Goal: Task Accomplishment & Management: Complete application form

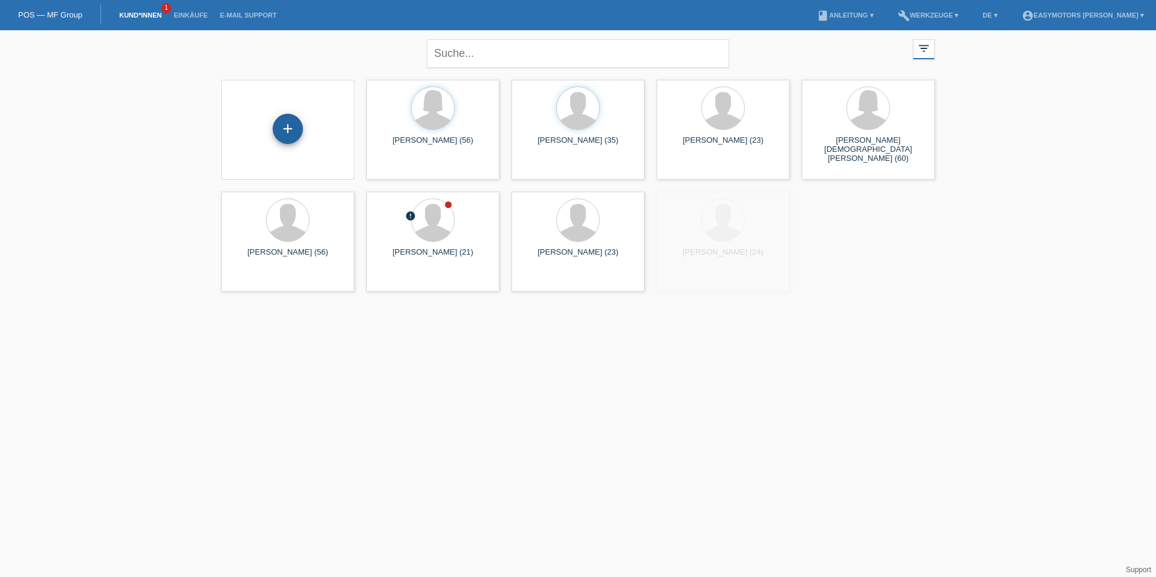
click at [285, 131] on div "+" at bounding box center [288, 129] width 30 height 30
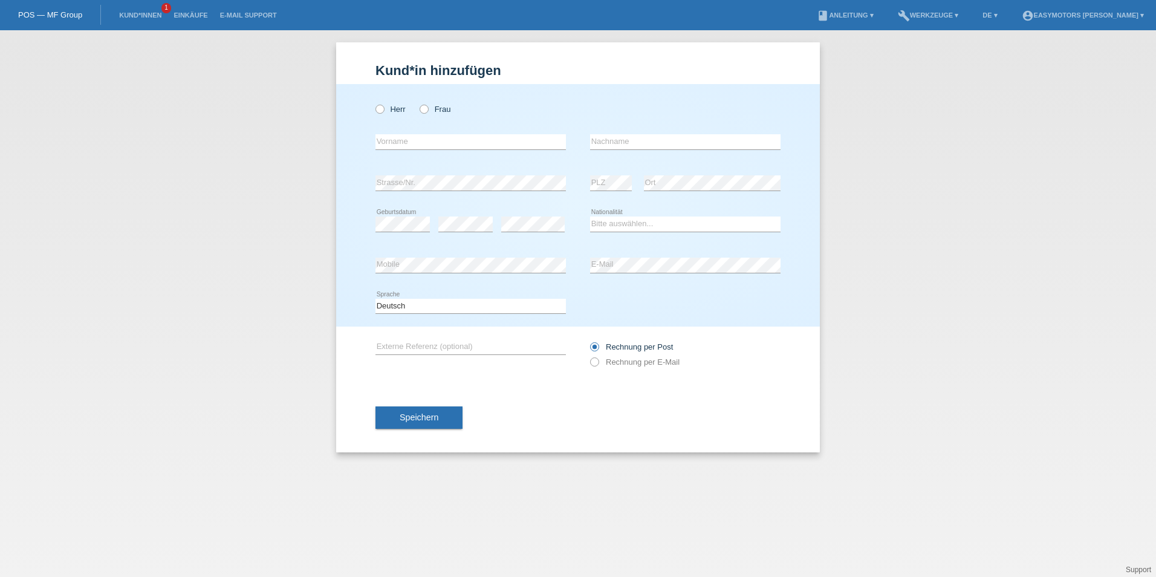
click at [394, 105] on label "Herr" at bounding box center [391, 109] width 30 height 9
click at [383, 105] on input "Herr" at bounding box center [380, 109] width 8 height 8
radio input "true"
click at [409, 143] on input "text" at bounding box center [471, 141] width 190 height 15
type input "Ali"
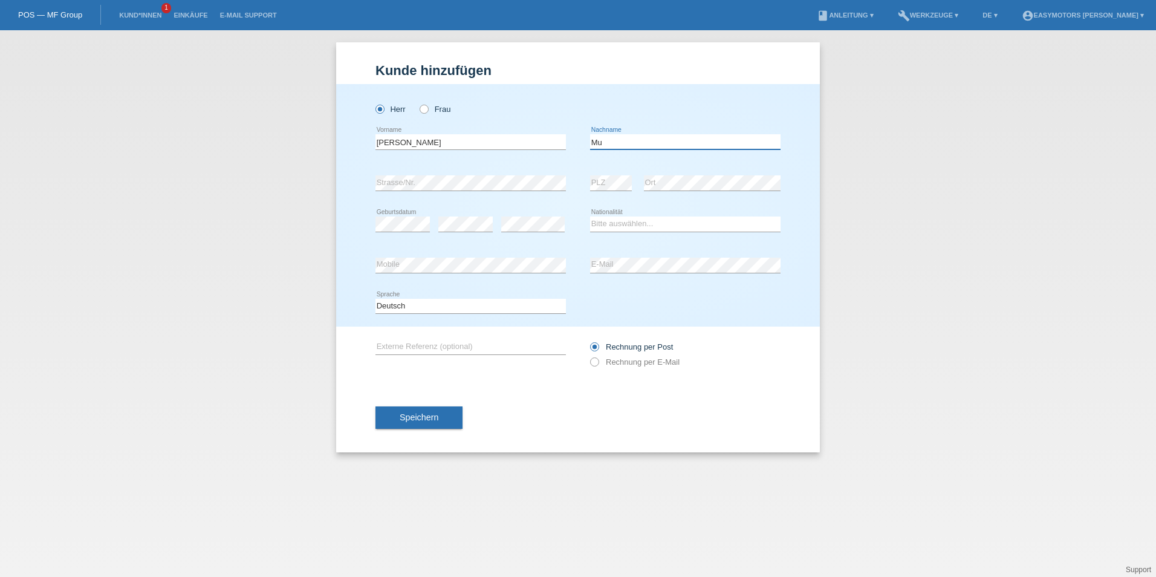
type input "M"
type input "Hammoud"
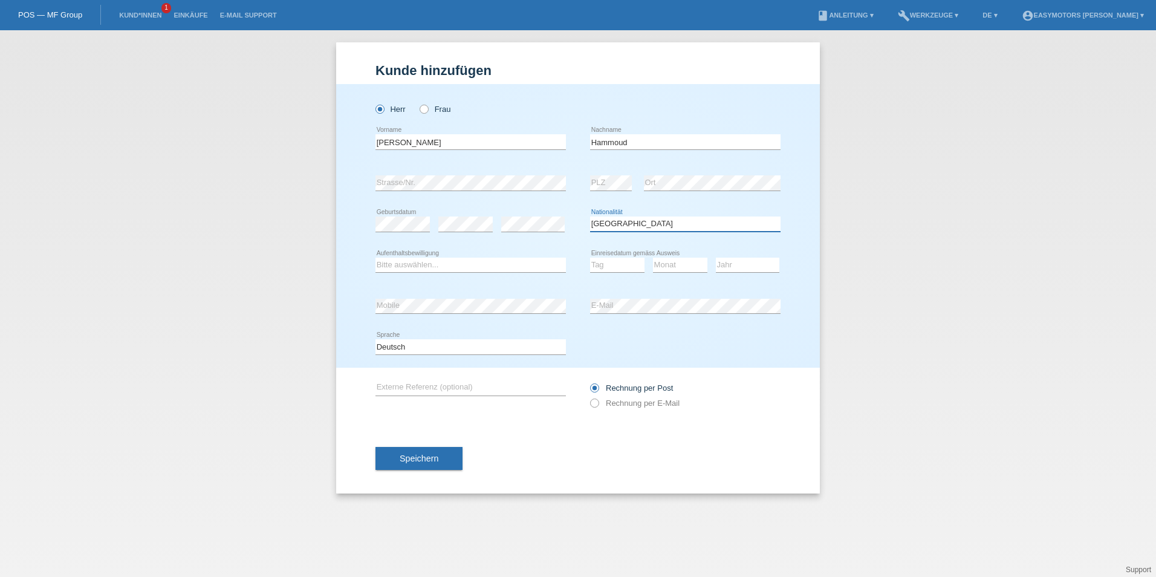
click at [632, 221] on select "Bitte auswählen... Schweiz Deutschland Liechtenstein Österreich ------------ Af…" at bounding box center [685, 223] width 190 height 15
select select "LB"
click at [590, 216] on select "Bitte auswählen... Schweiz Deutschland Liechtenstein Österreich ------------ Af…" at bounding box center [685, 223] width 190 height 15
drag, startPoint x: 434, startPoint y: 265, endPoint x: 437, endPoint y: 274, distance: 9.0
click at [434, 265] on select "Bitte auswählen... C B B - Flüchtlingsstatus Andere" at bounding box center [471, 265] width 190 height 15
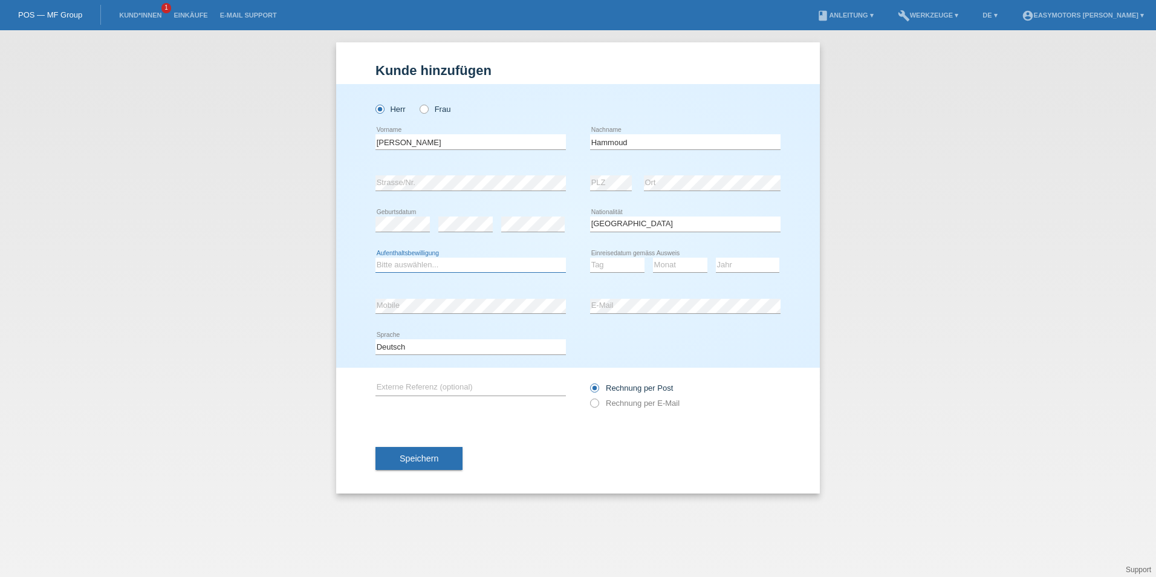
select select "B"
click at [376, 258] on select "Bitte auswählen... C B B - Flüchtlingsstatus Andere" at bounding box center [471, 265] width 190 height 15
click at [628, 261] on select "Tag 01 02 03 04 05 06 07 08 09 10 11" at bounding box center [617, 265] width 54 height 15
select select "12"
click at [867, 119] on div "Kund*in hinzufügen Kunde hinzufügen Kundin hinzufügen Herr Frau Ali error Vorna…" at bounding box center [578, 303] width 1156 height 547
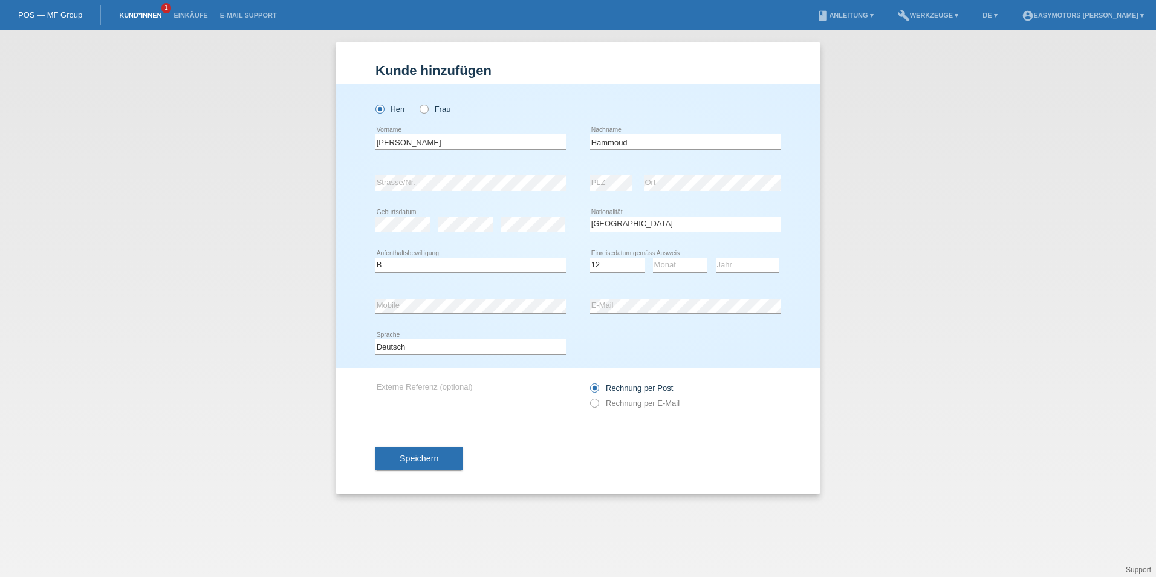
click at [161, 12] on link "Kund*innen" at bounding box center [140, 14] width 54 height 7
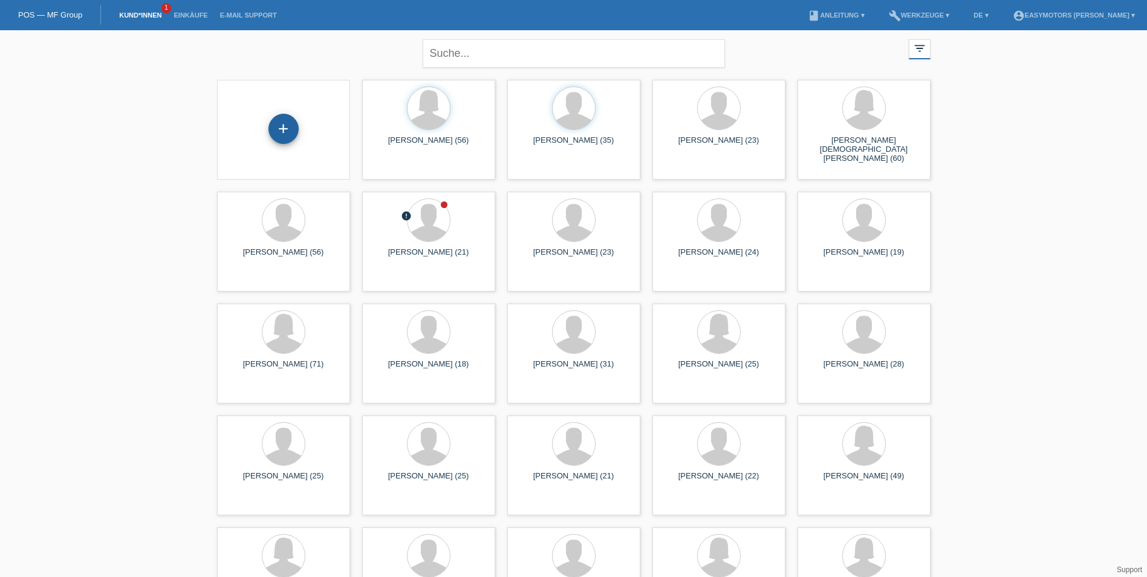
click at [290, 126] on div "+" at bounding box center [283, 129] width 29 height 21
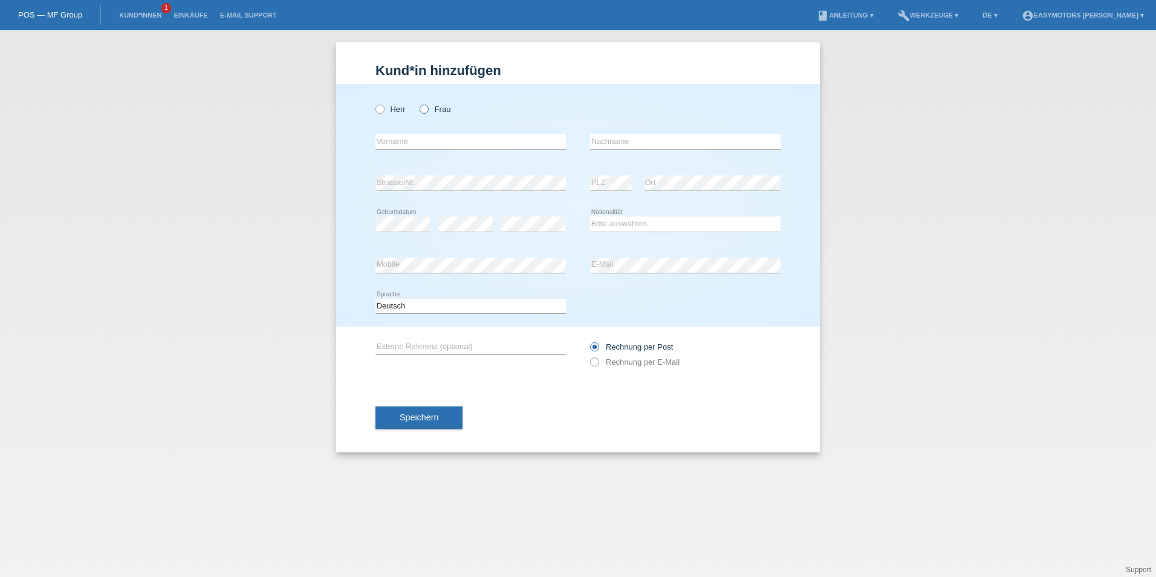
click at [438, 108] on label "Frau" at bounding box center [435, 109] width 31 height 9
click at [428, 108] on input "Frau" at bounding box center [424, 109] width 8 height 8
radio input "true"
click at [431, 140] on input "text" at bounding box center [471, 141] width 190 height 15
type input "Nour"
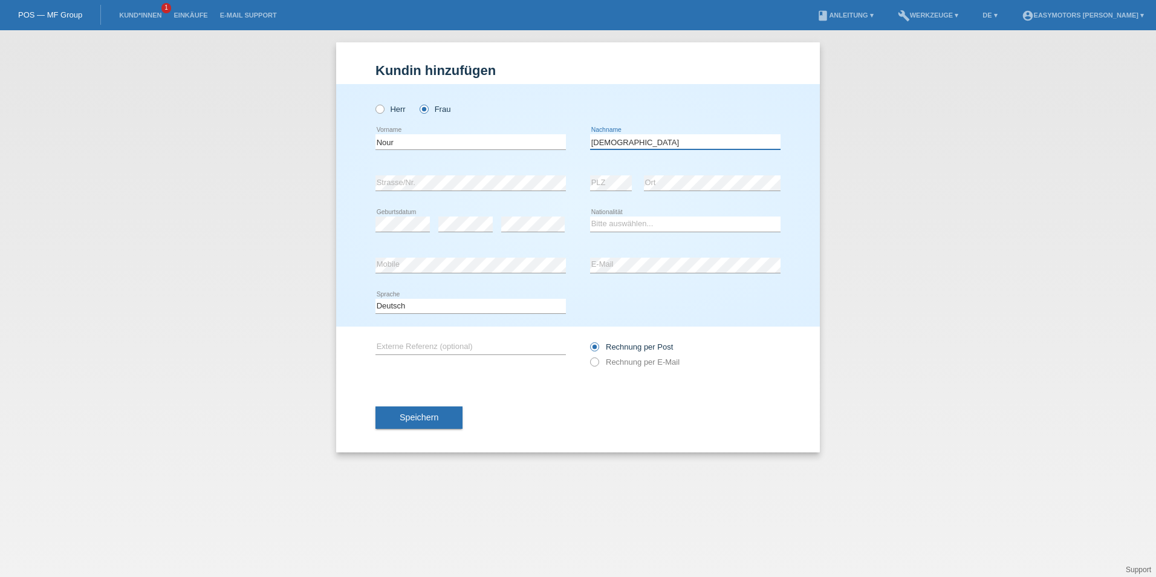
type input "[PERSON_NAME]"
select select "SY"
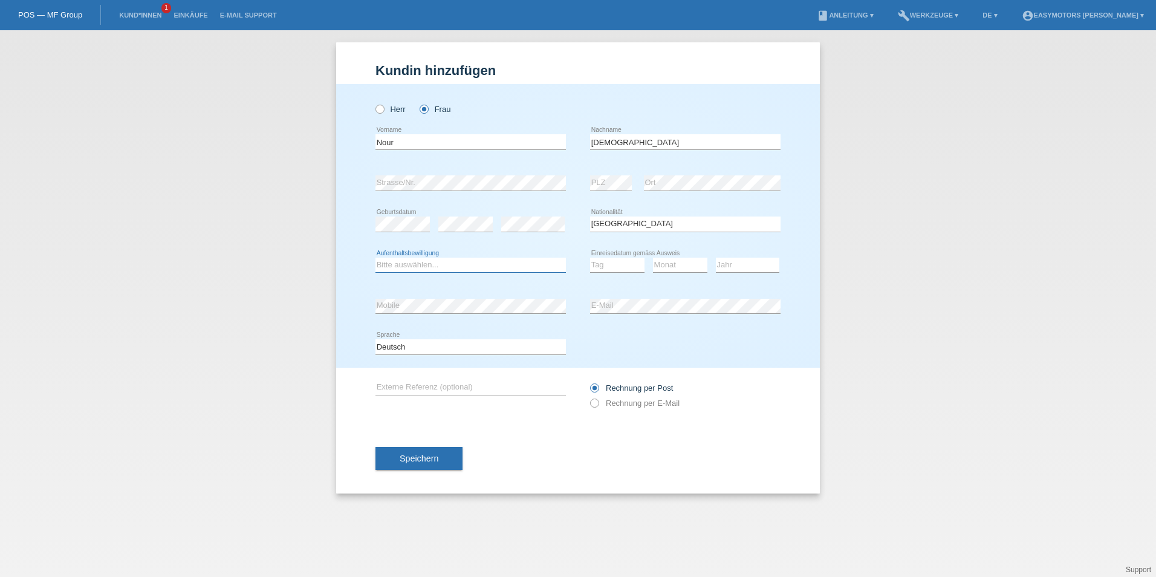
select select "C"
select select "10"
select select "04"
select select "2008"
click at [425, 458] on span "Speichern" at bounding box center [419, 459] width 39 height 10
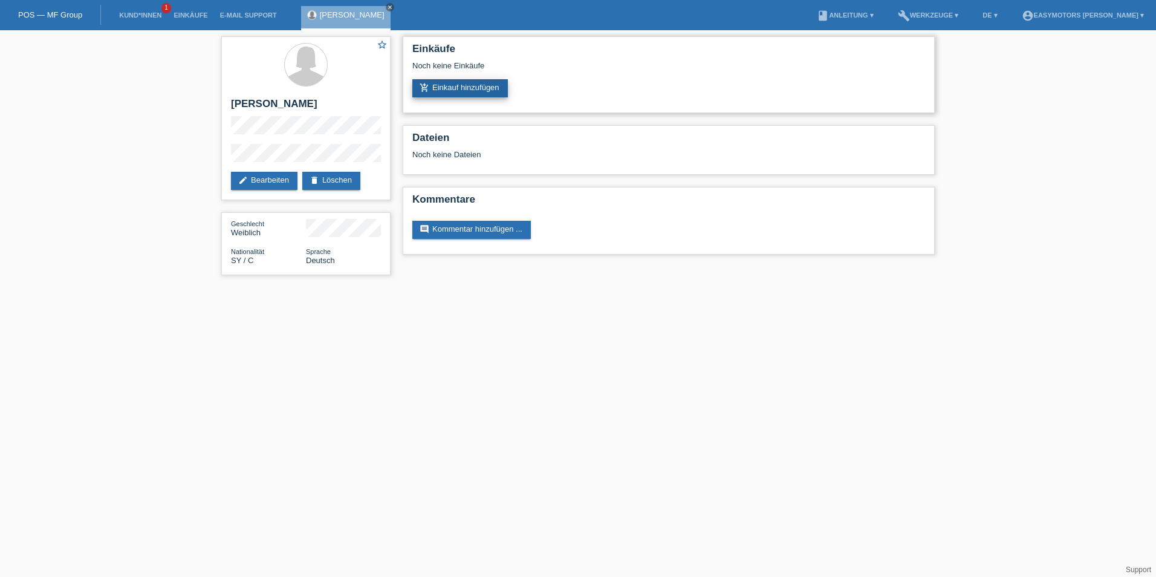
click at [508, 89] on link "add_shopping_cart Einkauf hinzufügen" at bounding box center [460, 88] width 96 height 18
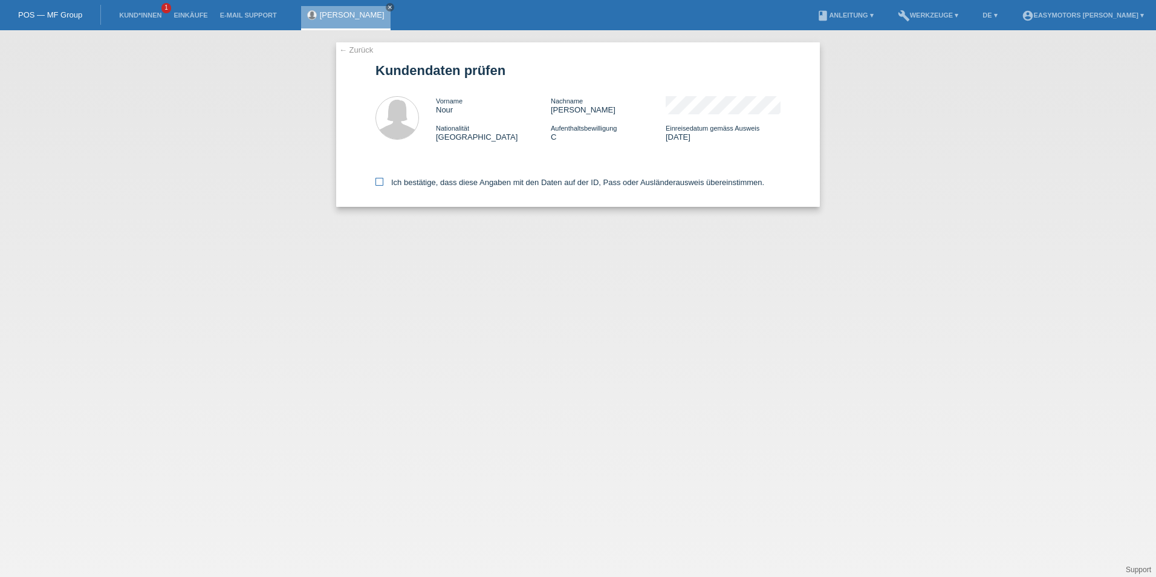
click at [390, 186] on label "Ich bestätige, dass diese Angaben mit den Daten auf der ID, Pass oder Ausländer…" at bounding box center [570, 182] width 389 height 9
click at [383, 186] on input "Ich bestätige, dass diese Angaben mit den Daten auf der ID, Pass oder Ausländer…" at bounding box center [380, 182] width 8 height 8
checkbox input "true"
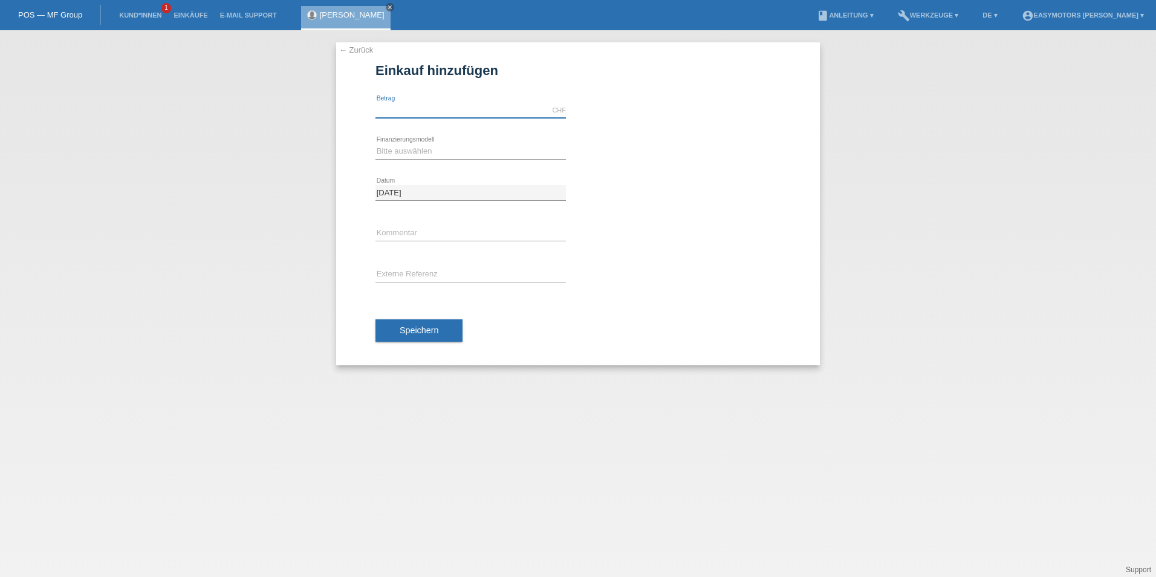
click at [422, 107] on input "text" at bounding box center [471, 110] width 190 height 15
type input "2790.00"
click at [450, 150] on select "Bitte auswählen Fixe Raten Kauf auf Rechnung mit Teilzahlungsoption" at bounding box center [471, 151] width 190 height 15
select select "81"
click at [376, 144] on select "Bitte auswählen Fixe Raten Kauf auf Rechnung mit Teilzahlungsoption" at bounding box center [471, 151] width 190 height 15
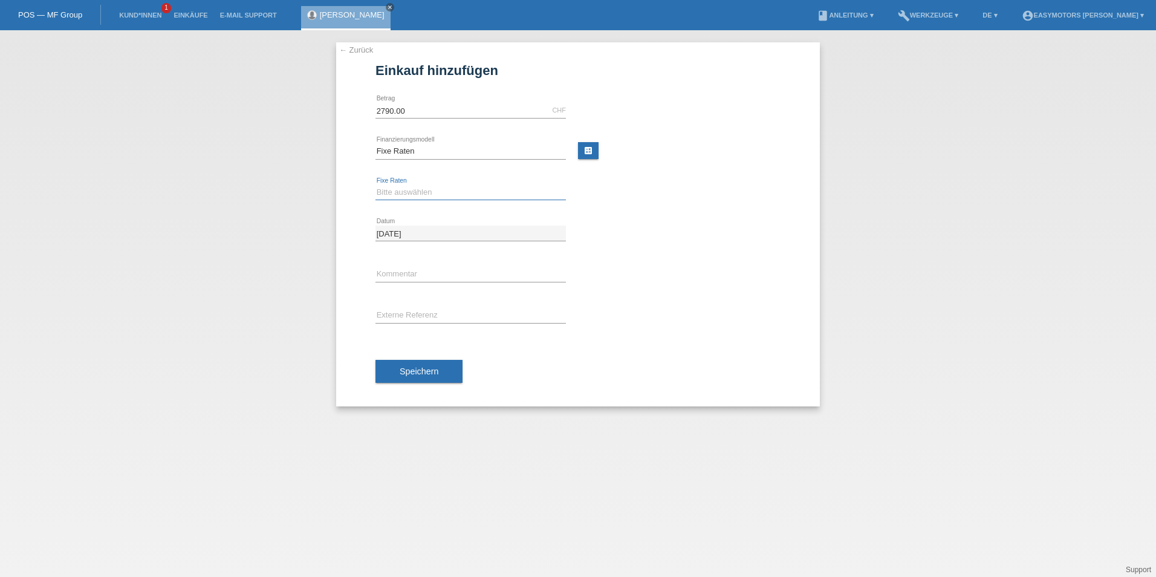
click at [456, 197] on select "Bitte auswählen 12 Raten 24 Raten 48 Raten" at bounding box center [471, 192] width 190 height 15
select select "320"
click at [376, 185] on select "Bitte auswählen 12 Raten 24 Raten 48 Raten" at bounding box center [471, 192] width 190 height 15
click at [415, 378] on button "Speichern" at bounding box center [419, 371] width 87 height 23
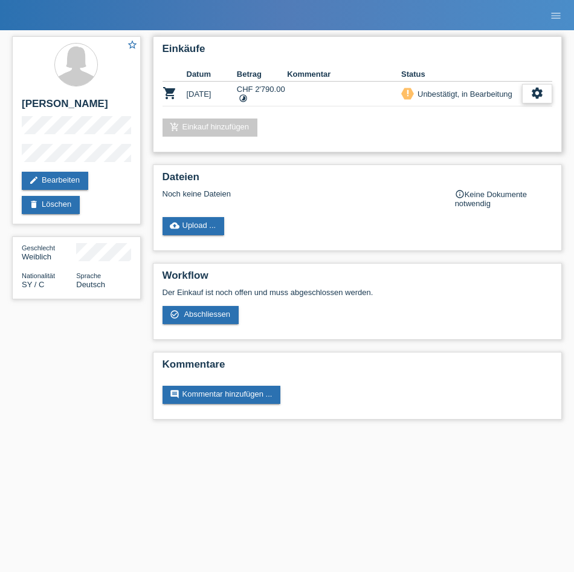
click at [529, 88] on div "settings" at bounding box center [537, 93] width 30 height 19
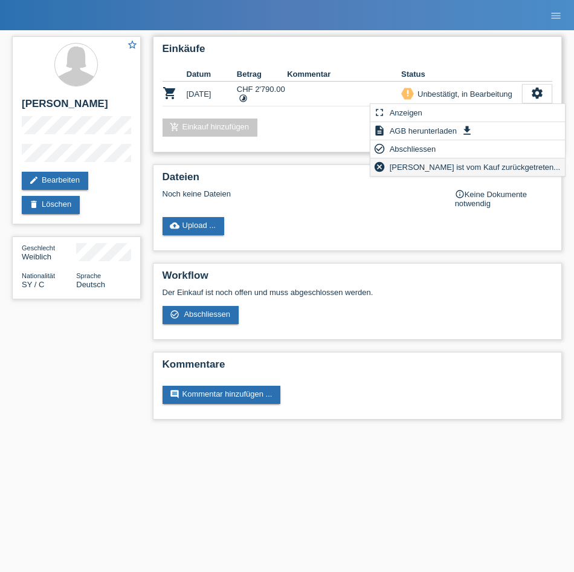
click at [473, 168] on span "Kundin ist vom Kauf zurückgetreten..." at bounding box center [475, 167] width 175 height 15
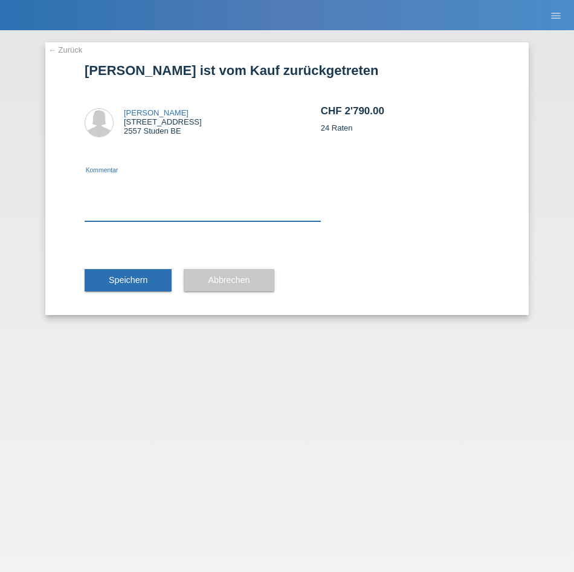
click at [267, 214] on textarea at bounding box center [203, 198] width 236 height 47
type textarea "Preis ist 2390"
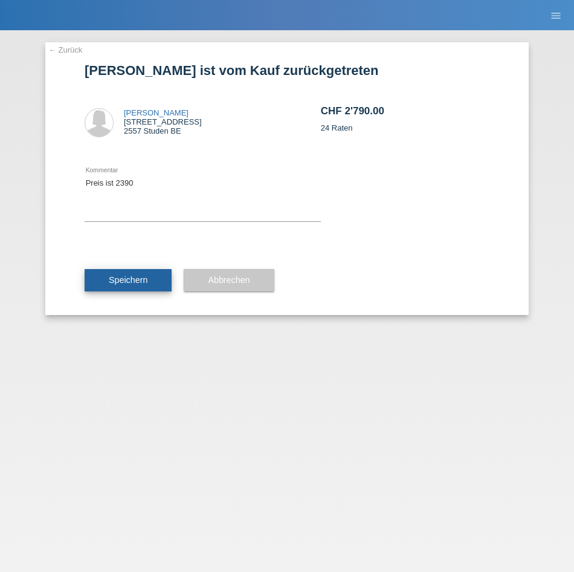
click at [157, 274] on button "Speichern" at bounding box center [128, 280] width 87 height 23
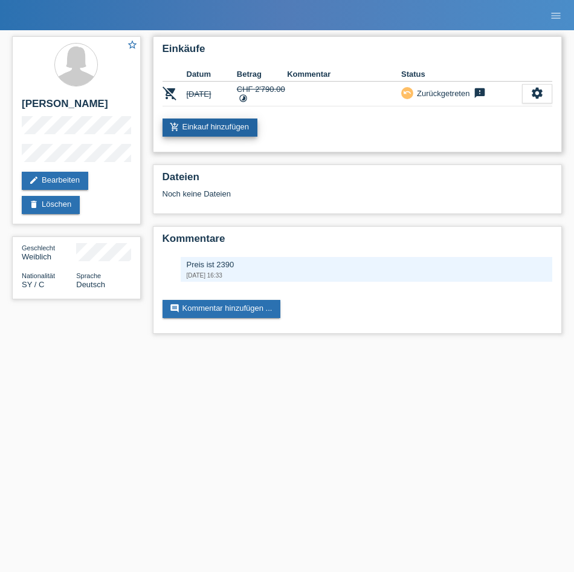
click at [237, 125] on link "add_shopping_cart Einkauf hinzufügen" at bounding box center [211, 128] width 96 height 18
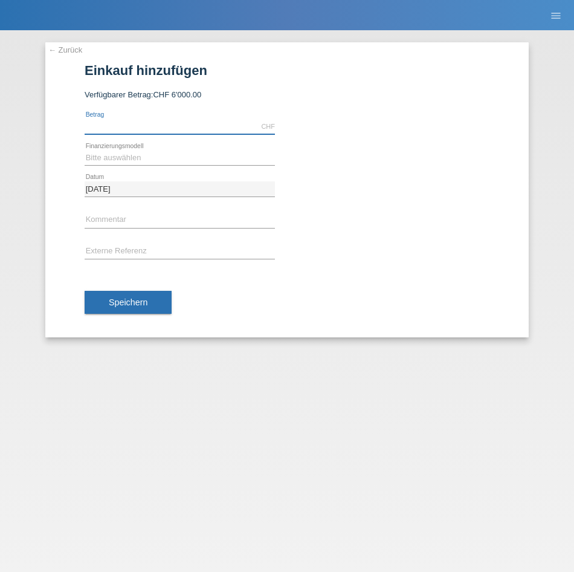
click at [221, 129] on input "text" at bounding box center [180, 126] width 190 height 15
type input "2390.00"
click at [175, 91] on span "CHF 6'000.00" at bounding box center [177, 94] width 48 height 9
click at [131, 151] on select "Bitte auswählen Fixe Raten Kauf auf Rechnung mit Teilzahlungsoption" at bounding box center [180, 158] width 190 height 15
select select "81"
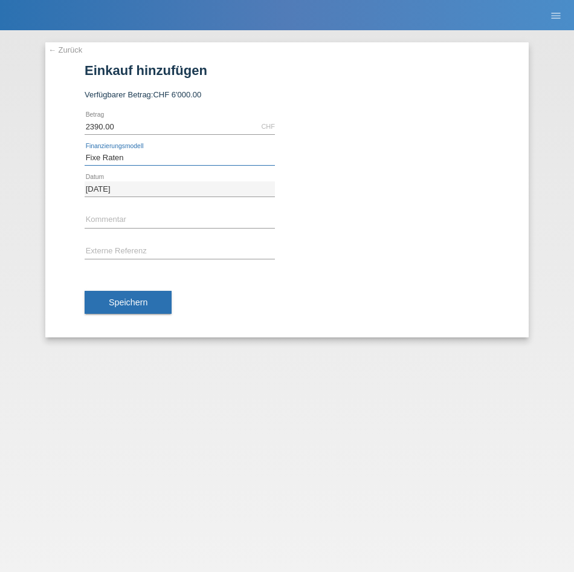
click at [85, 151] on select "Bitte auswählen Fixe Raten Kauf auf Rechnung mit Teilzahlungsoption" at bounding box center [180, 158] width 190 height 15
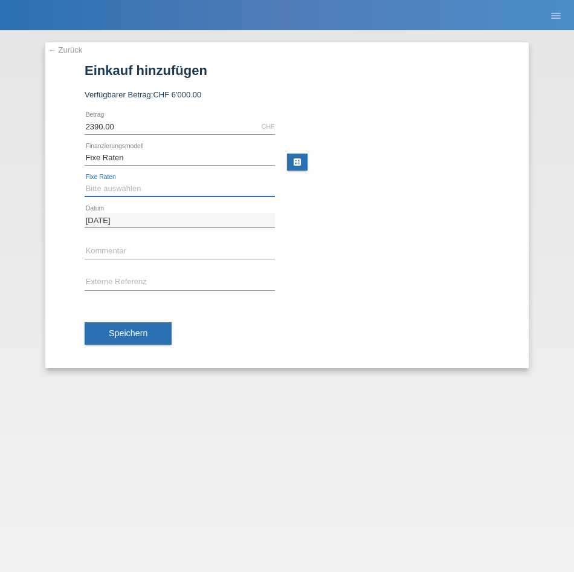
click at [159, 192] on select "Bitte auswählen 12 Raten 24 Raten 48 Raten" at bounding box center [180, 188] width 190 height 15
select select "320"
click at [85, 181] on select "Bitte auswählen 12 Raten 24 Raten 48 Raten" at bounding box center [180, 188] width 190 height 15
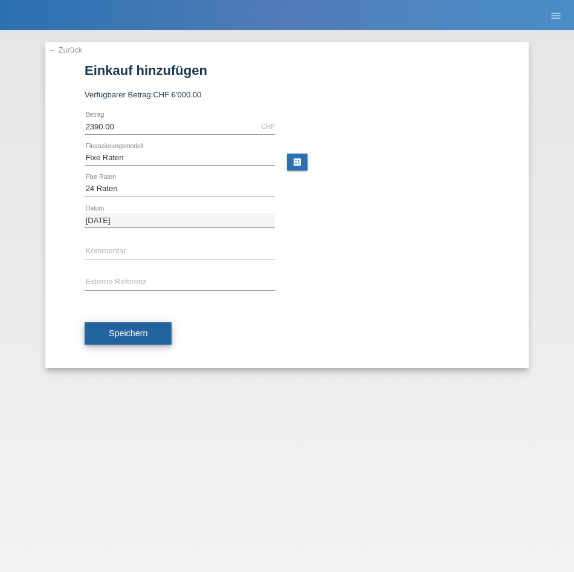
click at [119, 333] on span "Speichern" at bounding box center [128, 333] width 39 height 10
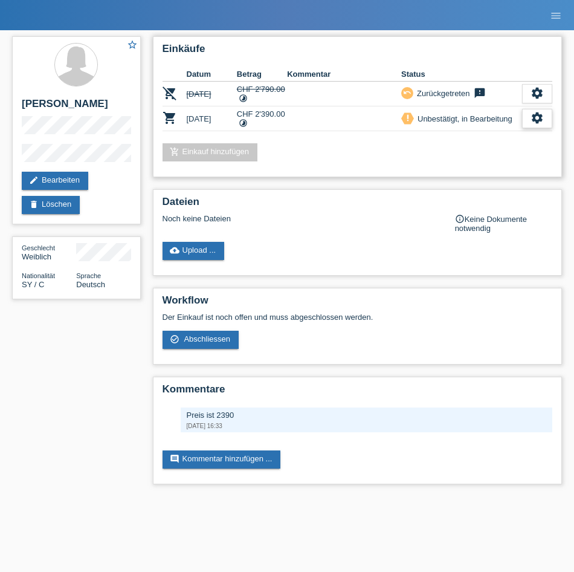
click at [541, 123] on icon "settings" at bounding box center [537, 117] width 13 height 13
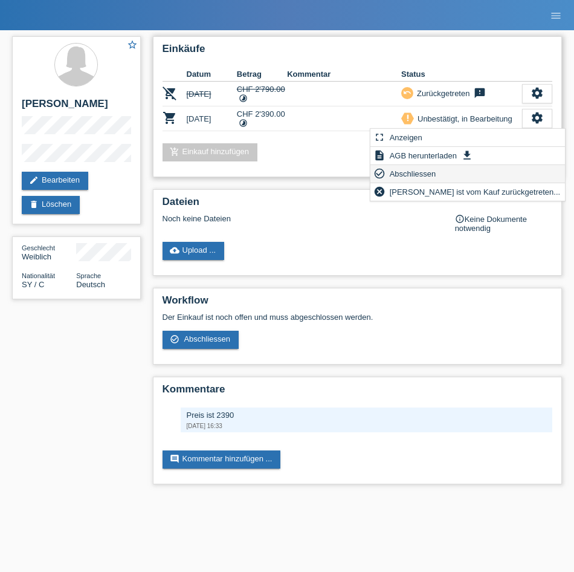
click at [429, 178] on span "Abschliessen" at bounding box center [413, 173] width 50 height 15
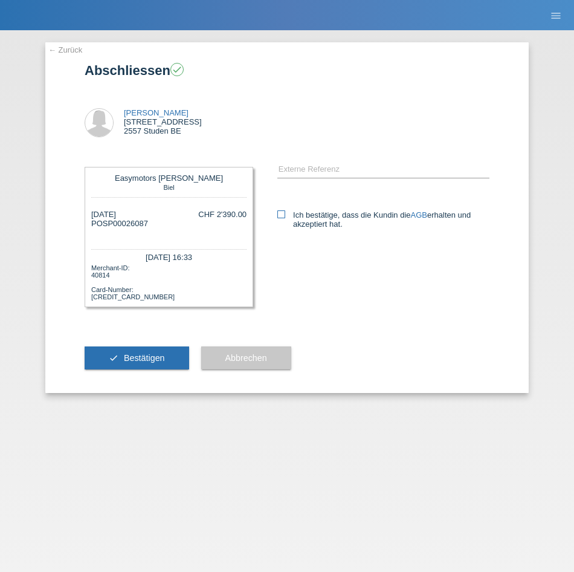
click at [293, 216] on label "Ich bestätige, dass die Kundin die AGB erhalten und akzeptiert hat." at bounding box center [384, 219] width 212 height 18
click at [285, 216] on input "Ich bestätige, dass die Kundin die AGB erhalten und akzeptiert hat." at bounding box center [282, 214] width 8 height 8
checkbox input "true"
click at [141, 353] on button "check Bestätigen" at bounding box center [137, 357] width 105 height 23
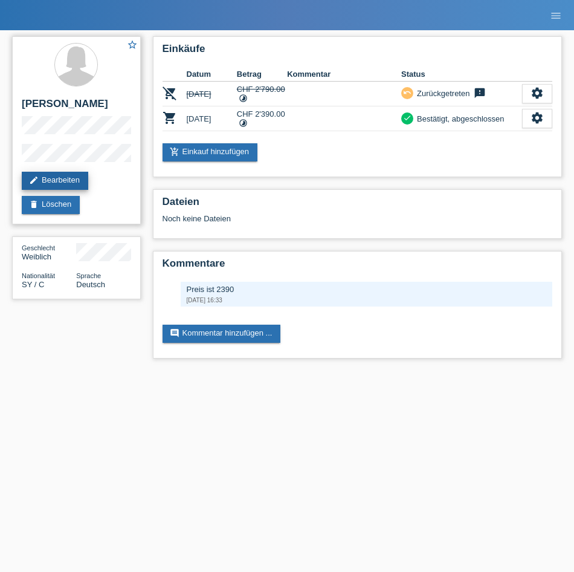
click at [45, 175] on link "edit Bearbeiten" at bounding box center [55, 181] width 67 height 18
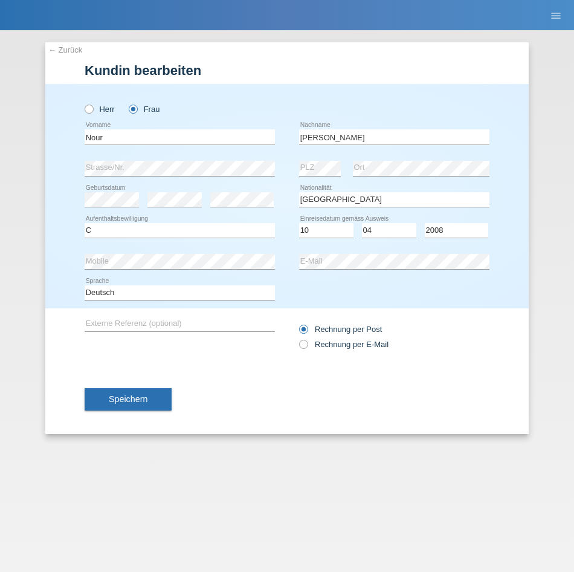
select select "SY"
select select "C"
select select "10"
select select "04"
select select "2008"
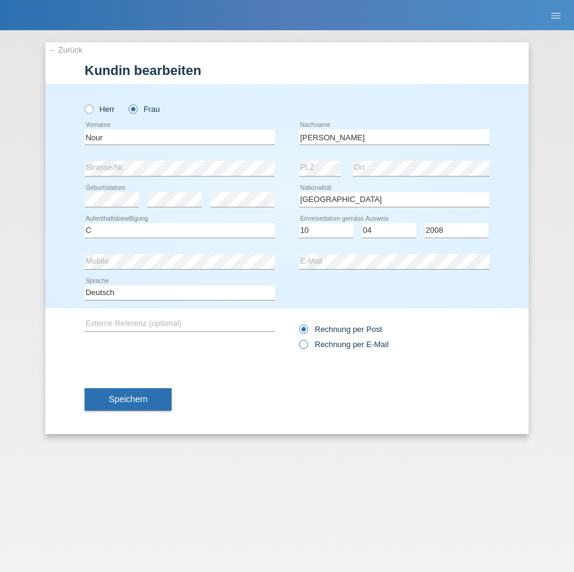
click at [367, 345] on label "Rechnung per E-Mail" at bounding box center [343, 344] width 89 height 9
click at [307, 345] on input "Rechnung per E-Mail" at bounding box center [303, 347] width 8 height 15
radio input "true"
click at [138, 395] on span "Speichern" at bounding box center [128, 399] width 39 height 10
